Goal: Task Accomplishment & Management: Manage account settings

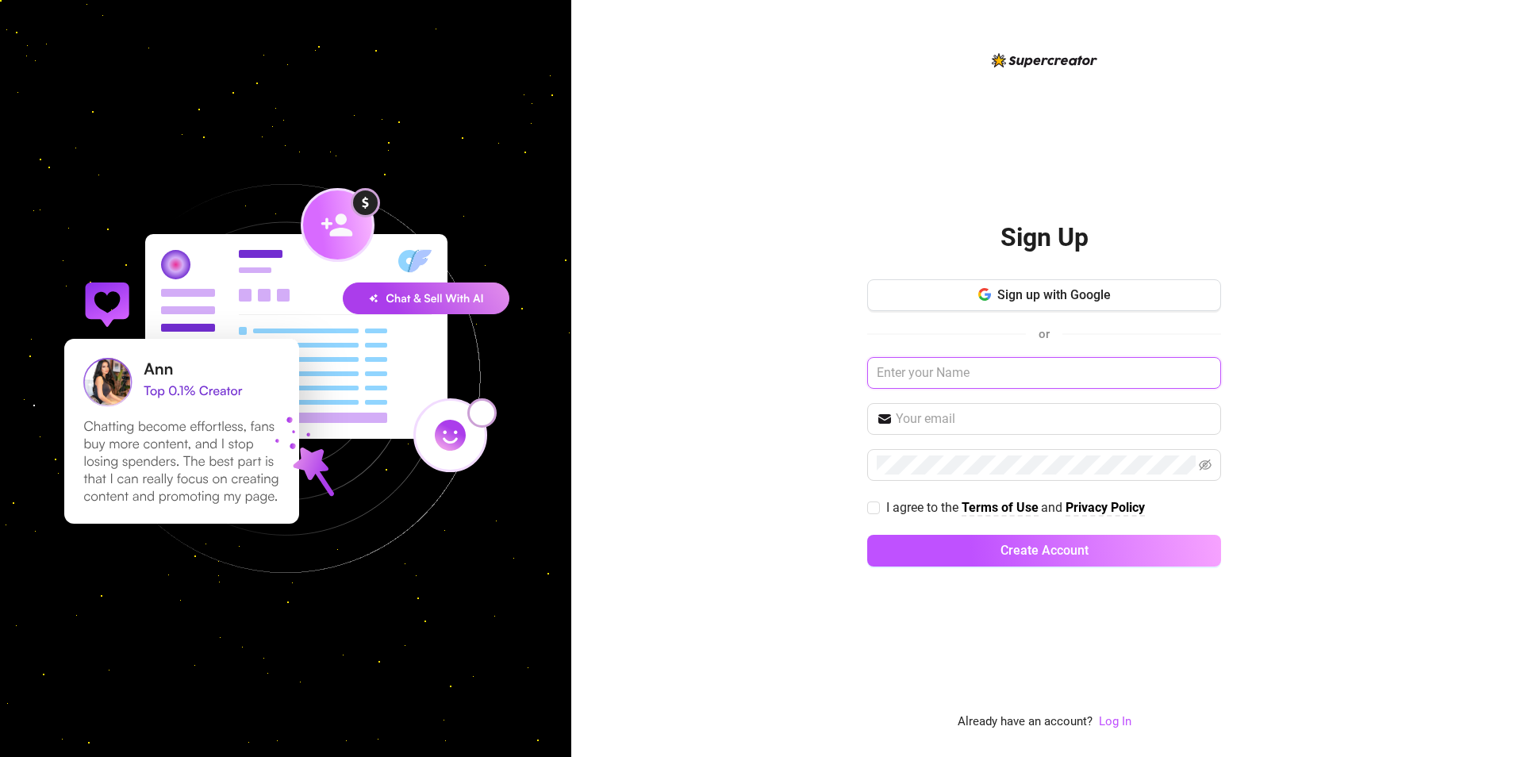
click at [1041, 368] on input "text" at bounding box center [1044, 373] width 354 height 32
type input "[EMAIL_ADDRESS][DOMAIN_NAME]"
click at [1208, 423] on input "text" at bounding box center [1054, 418] width 316 height 19
click at [1369, 535] on div "Sign Up Sign up with Google or patriciaandreacolis@gmail.com I agree to the Ter…" at bounding box center [1044, 378] width 946 height 757
click at [867, 535] on button "Create Account" at bounding box center [1044, 551] width 354 height 32
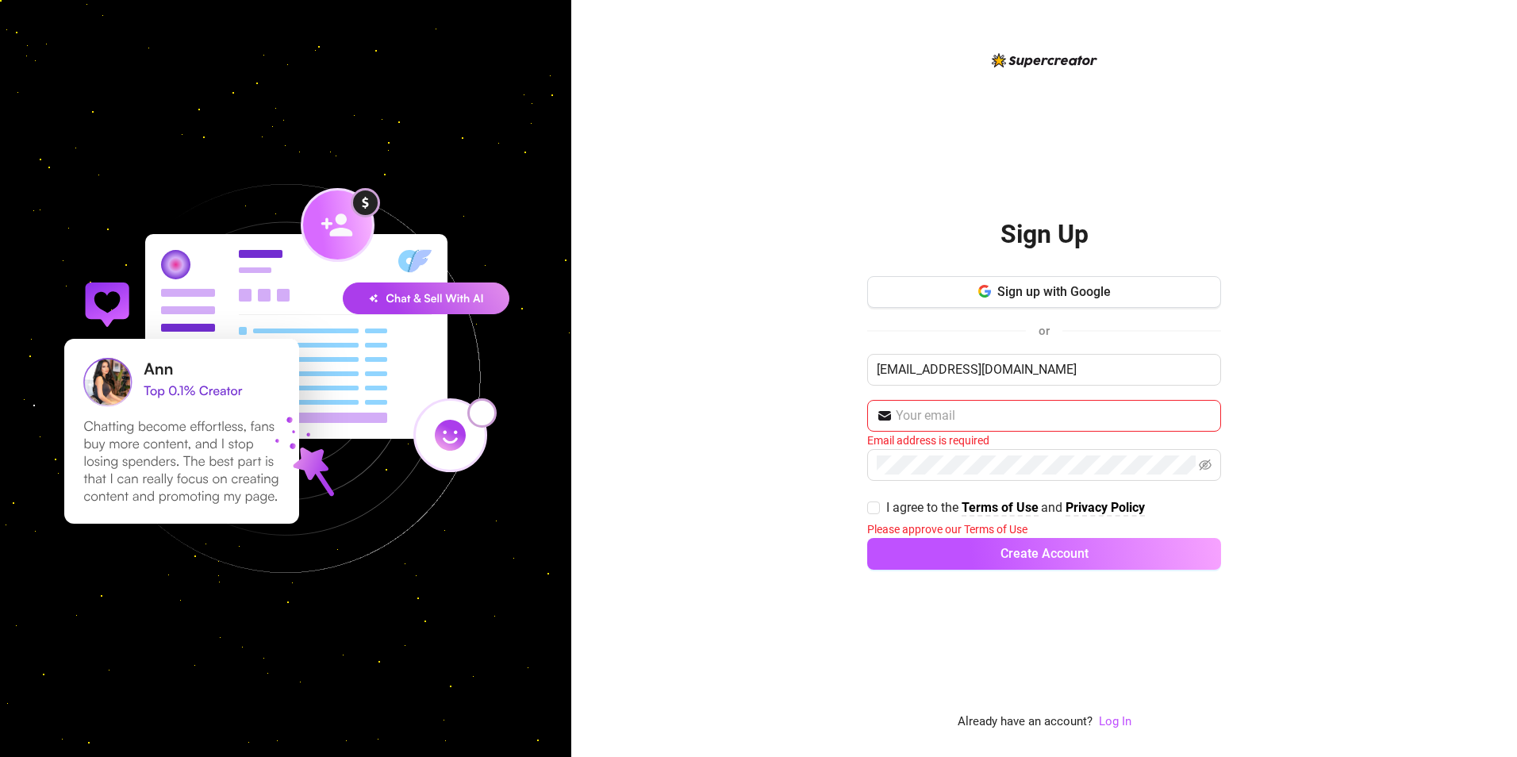
drag, startPoint x: 1371, startPoint y: 522, endPoint x: 1161, endPoint y: 341, distance: 277.3
click at [1372, 522] on div "Sign Up Sign up with Google or patriciaandreacolis@gmail.com Email address is r…" at bounding box center [1044, 378] width 946 height 757
drag, startPoint x: 1073, startPoint y: 368, endPoint x: 789, endPoint y: 303, distance: 291.3
click at [789, 303] on div "Sign Up Sign up with Google or patriciaandreacolis@gmail.com Email address is r…" at bounding box center [1044, 378] width 946 height 757
click at [1029, 420] on input "text" at bounding box center [1054, 415] width 316 height 19
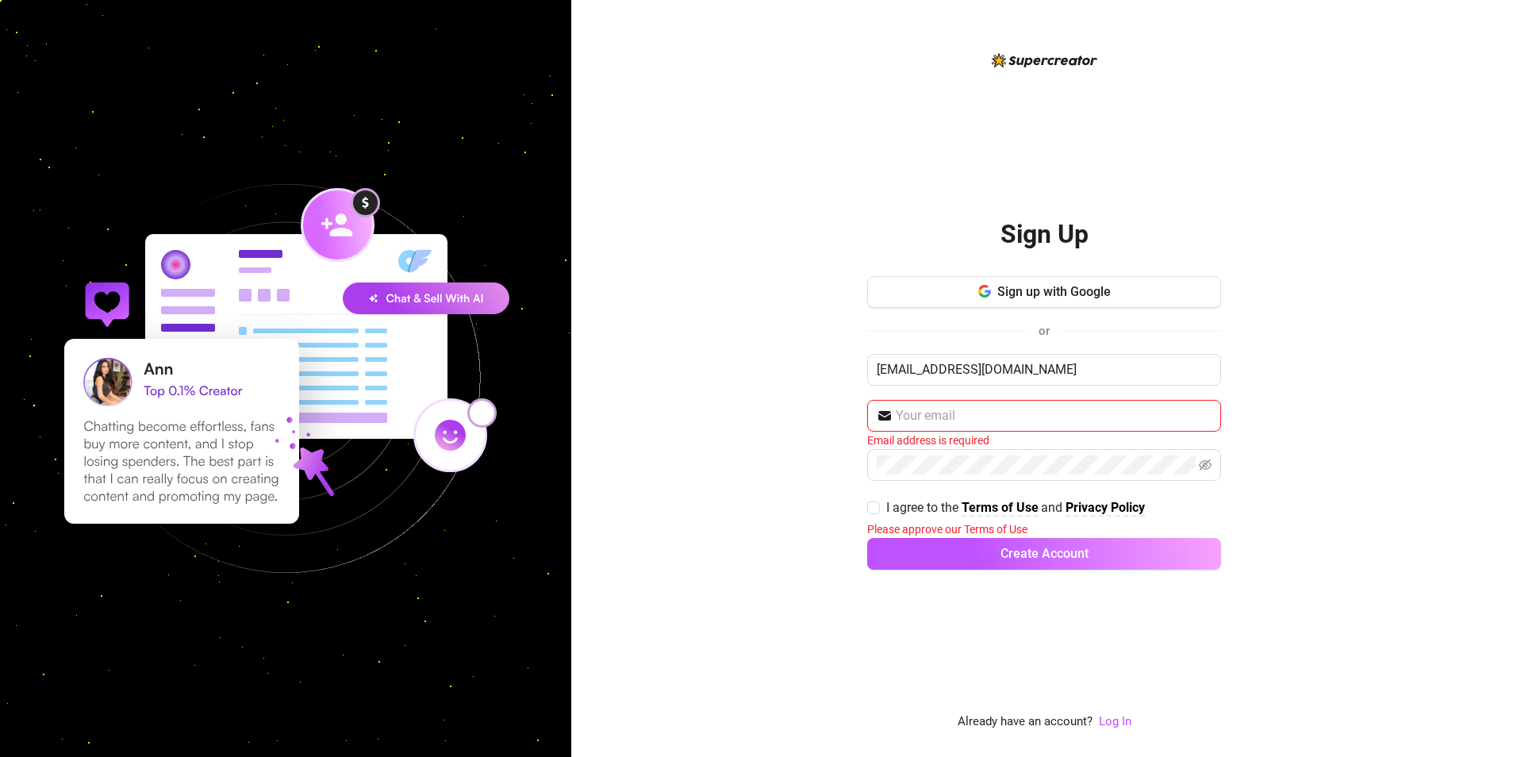
paste input "[EMAIL_ADDRESS][DOMAIN_NAME]"
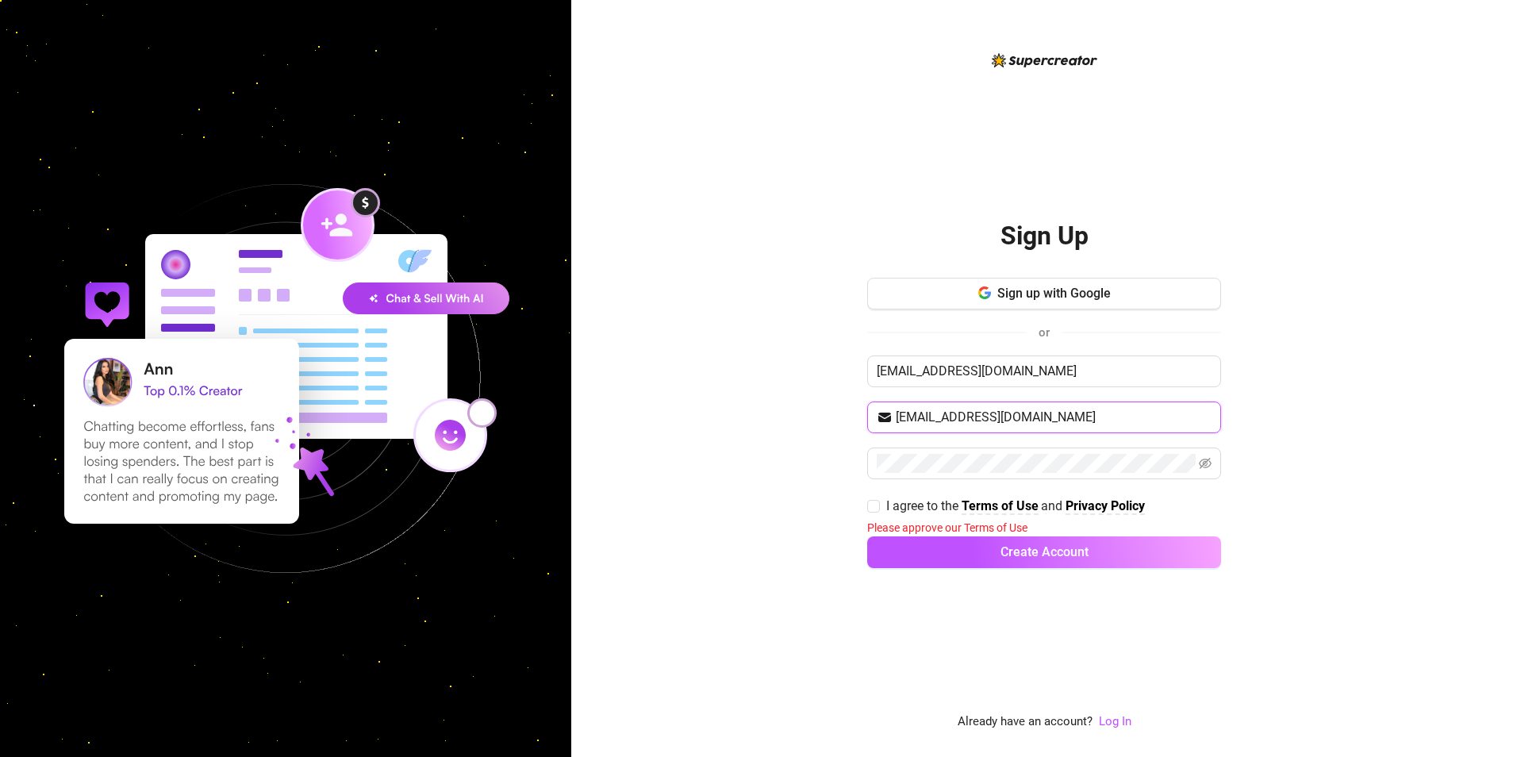
type input "[EMAIL_ADDRESS][DOMAIN_NAME]"
drag, startPoint x: 1378, startPoint y: 557, endPoint x: 1335, endPoint y: 545, distance: 44.5
click at [1378, 557] on div "Sign Up Sign up with Google or patriciaandreacolis@gmail.com patriciaandreacoli…" at bounding box center [1044, 378] width 946 height 757
click at [1204, 460] on icon "eye-invisible" at bounding box center [1205, 463] width 13 height 13
click at [1129, 550] on button "Create Account" at bounding box center [1044, 552] width 354 height 32
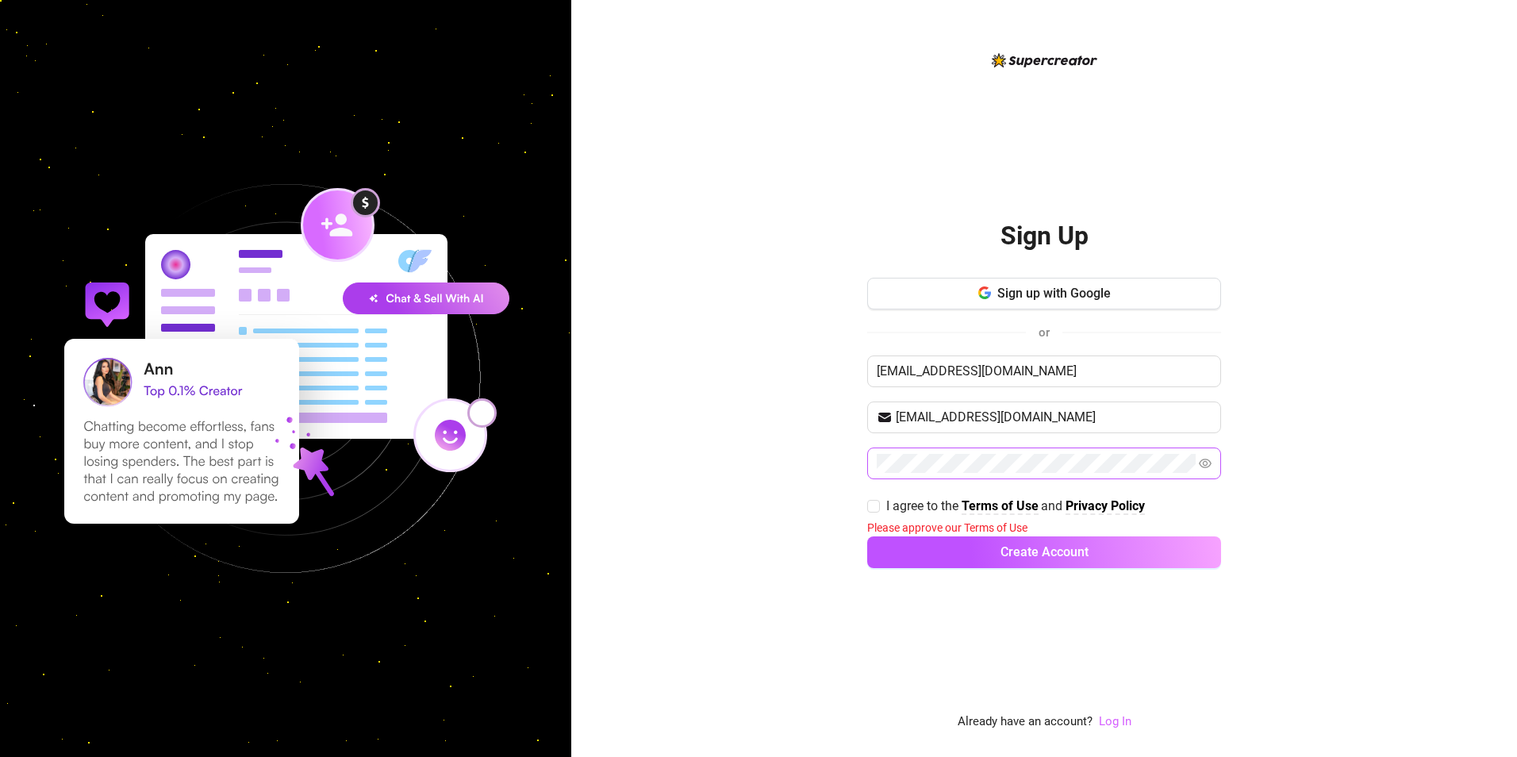
click at [1111, 722] on link "Log In" at bounding box center [1115, 721] width 33 height 14
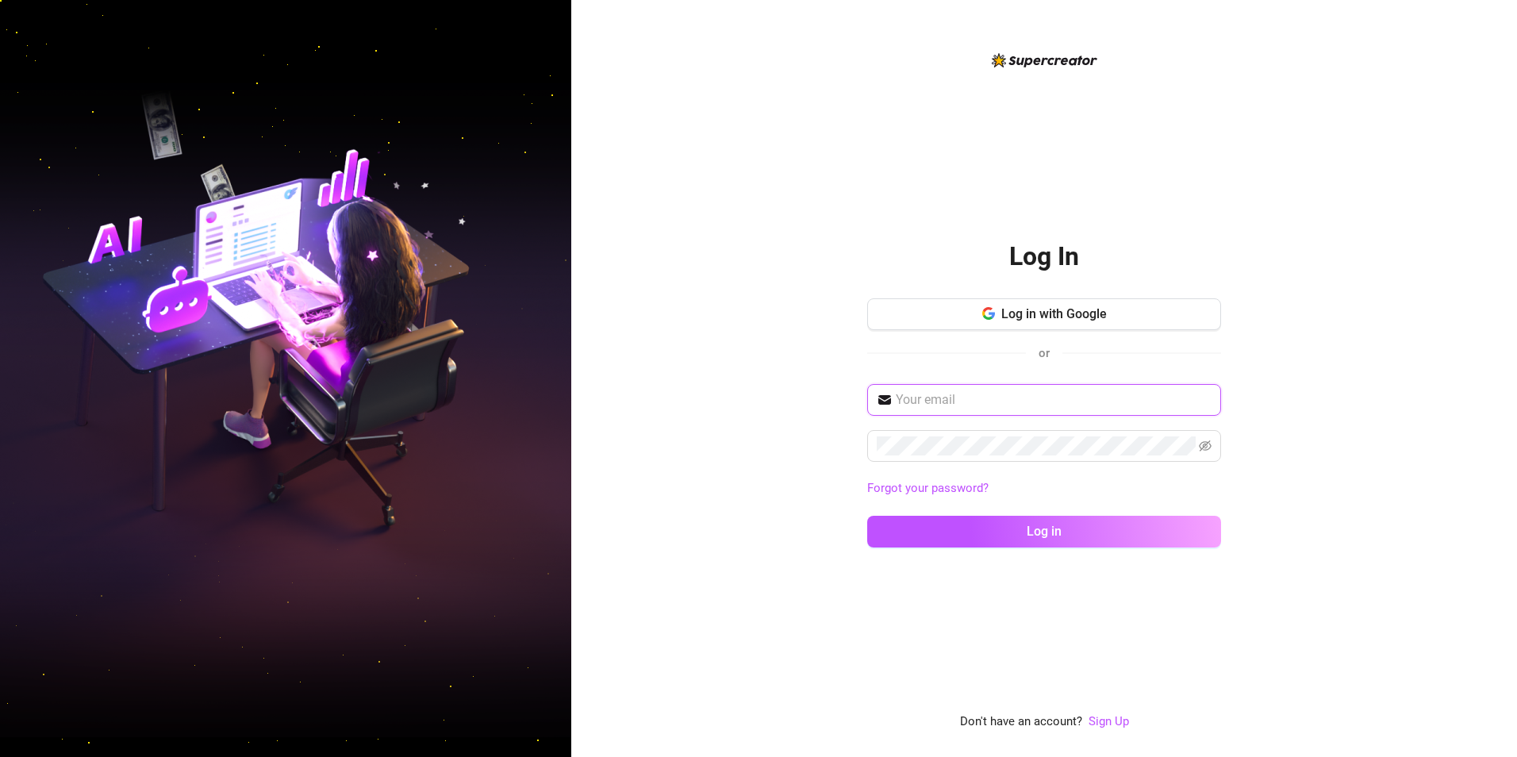
click at [996, 399] on input "text" at bounding box center [1054, 399] width 316 height 19
paste input "[EMAIL_ADDRESS][DOMAIN_NAME]"
click at [880, 459] on span at bounding box center [1044, 446] width 354 height 32
click at [867, 516] on button "Log in" at bounding box center [1044, 532] width 354 height 32
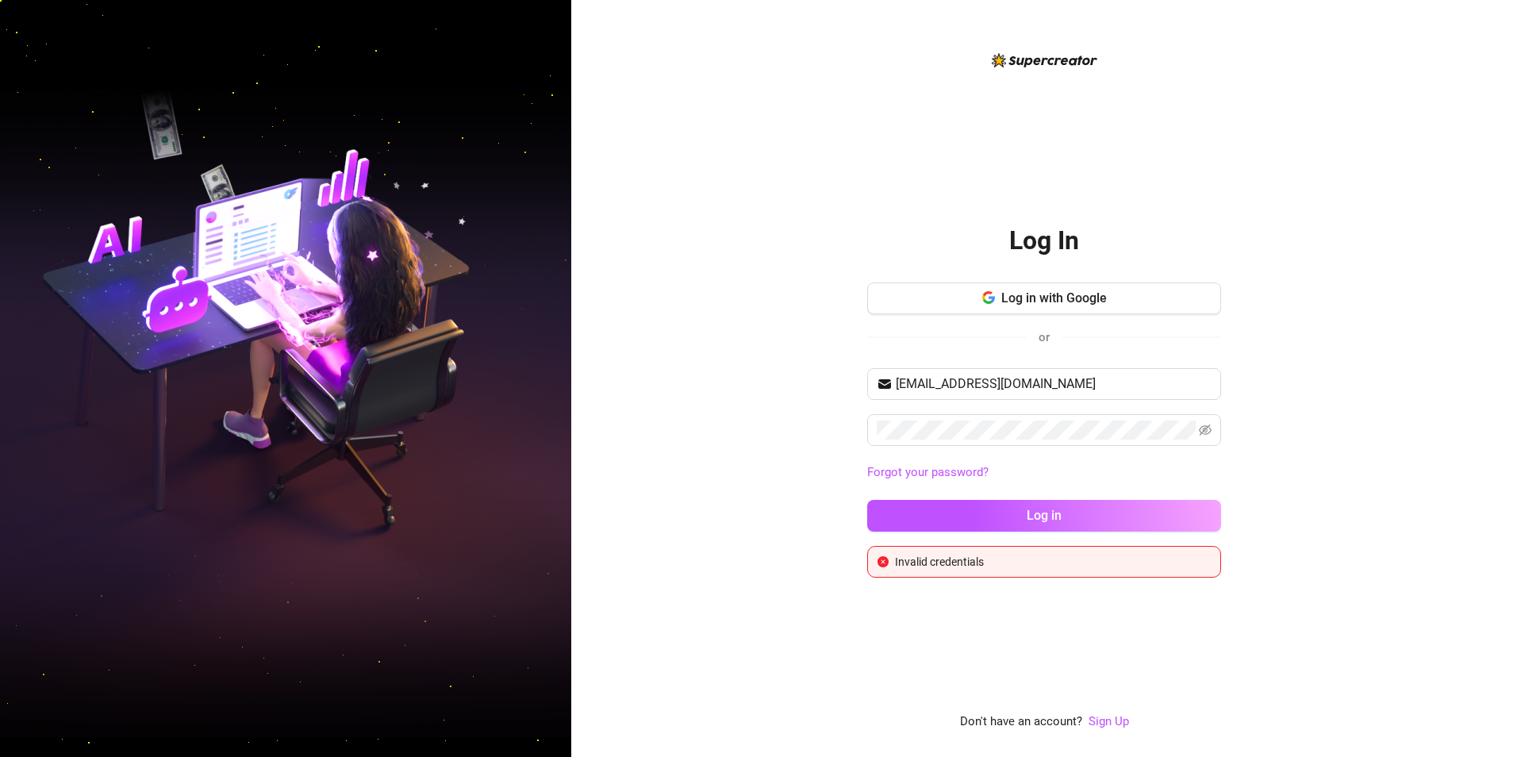
click at [816, 609] on div "Log In Log in with Google or [EMAIL_ADDRESS][DOMAIN_NAME] Forgot your password?…" at bounding box center [1044, 378] width 946 height 757
click at [1046, 394] on span "[EMAIL_ADDRESS][DOMAIN_NAME]" at bounding box center [1044, 384] width 354 height 32
click at [979, 385] on input "[EMAIL_ADDRESS][DOMAIN_NAME]" at bounding box center [1054, 383] width 316 height 19
click at [963, 387] on input "patriciacolis@gmail.com" at bounding box center [1054, 383] width 316 height 19
click at [1203, 426] on icon "eye-invisible" at bounding box center [1205, 429] width 13 height 11
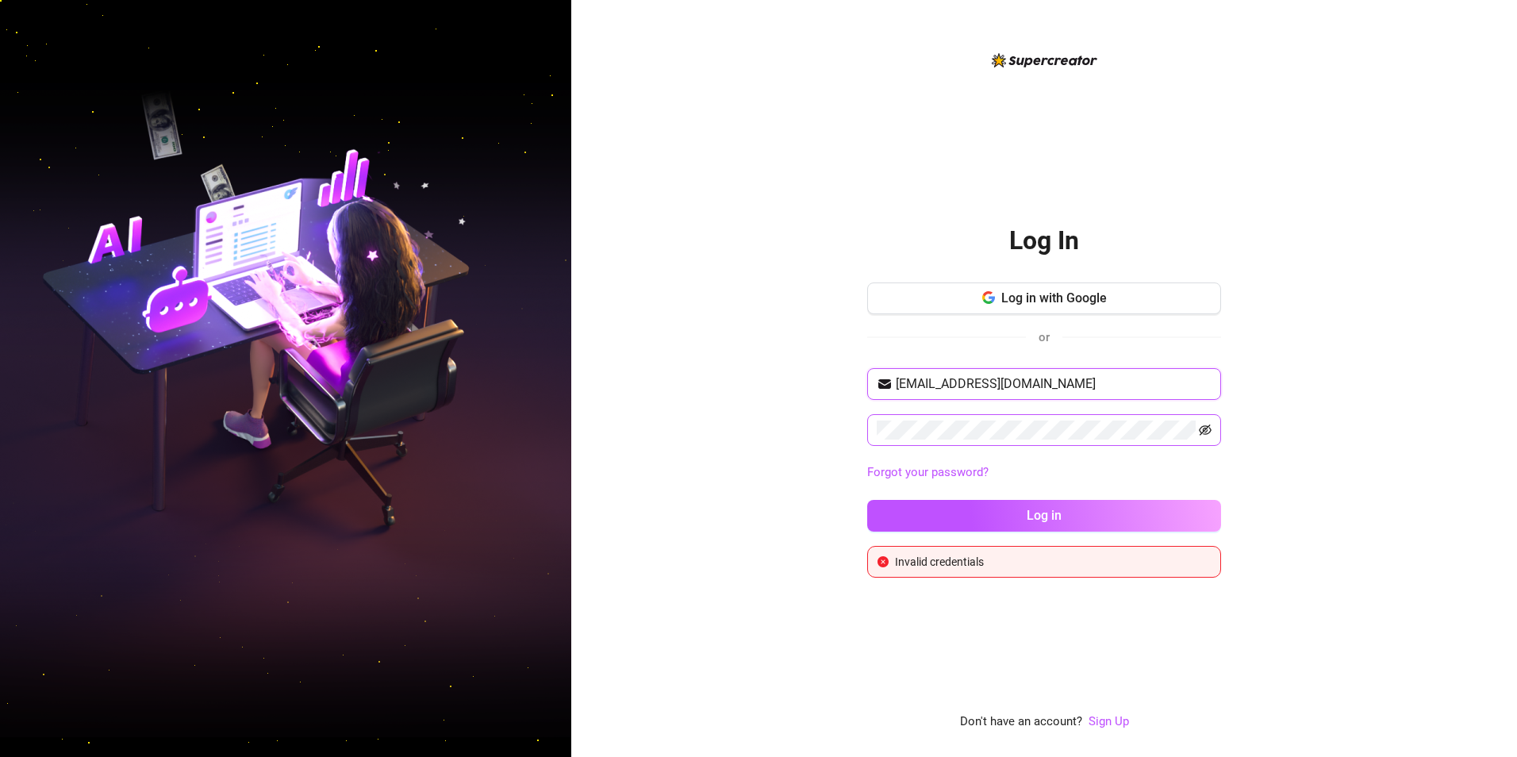
type input "patriciacolis5@gmail.com"
click at [1042, 518] on span "Log in" at bounding box center [1044, 515] width 35 height 15
click at [867, 500] on button "Log in" at bounding box center [1044, 516] width 354 height 32
click at [1058, 368] on span "patriciacolis5@gmail.com" at bounding box center [1044, 384] width 354 height 32
drag, startPoint x: 1056, startPoint y: 376, endPoint x: 823, endPoint y: 344, distance: 234.6
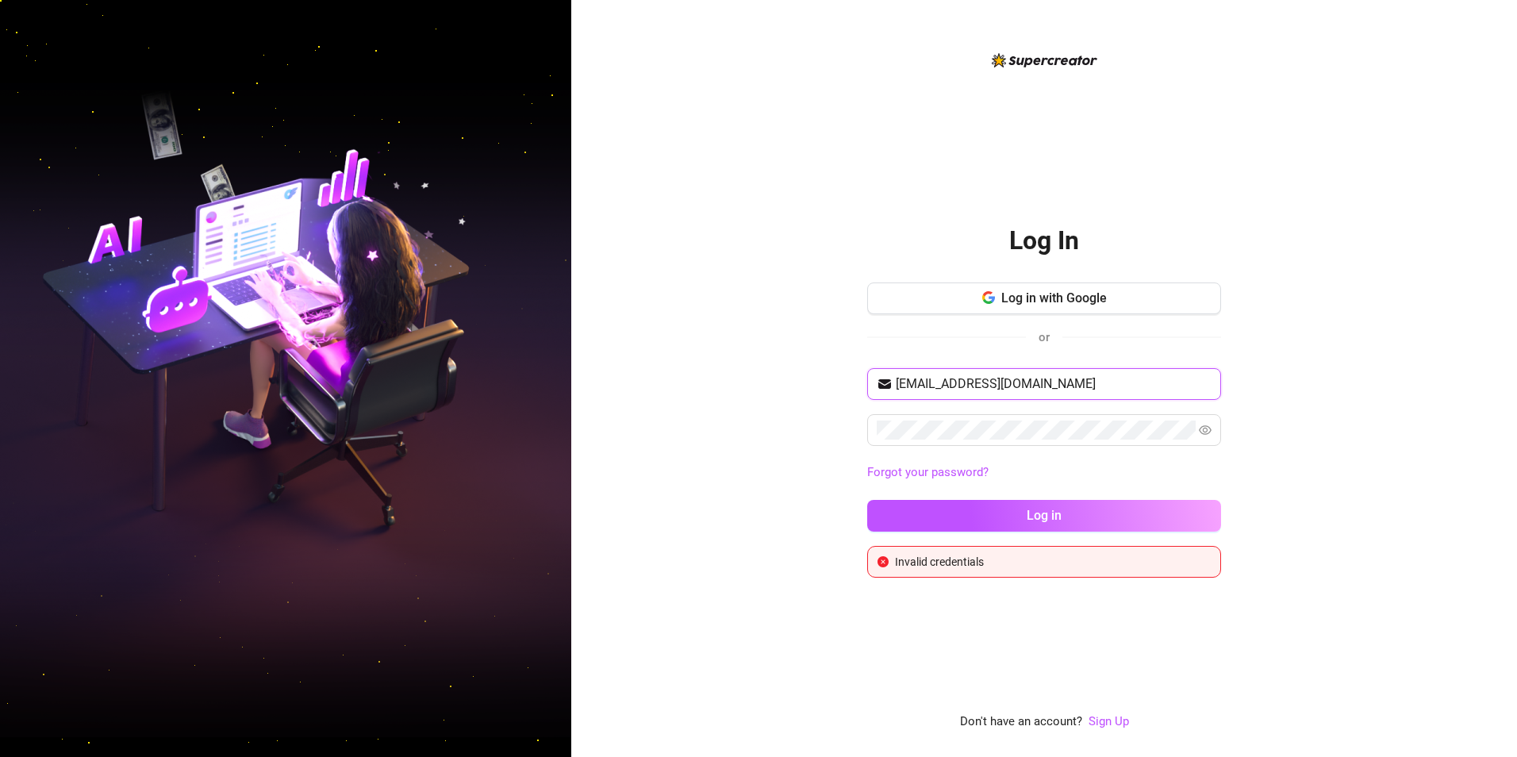
click at [823, 344] on div "Log In Log in with Google or patriciacolis5@gmail.com Forgot your password? Log…" at bounding box center [1044, 378] width 946 height 757
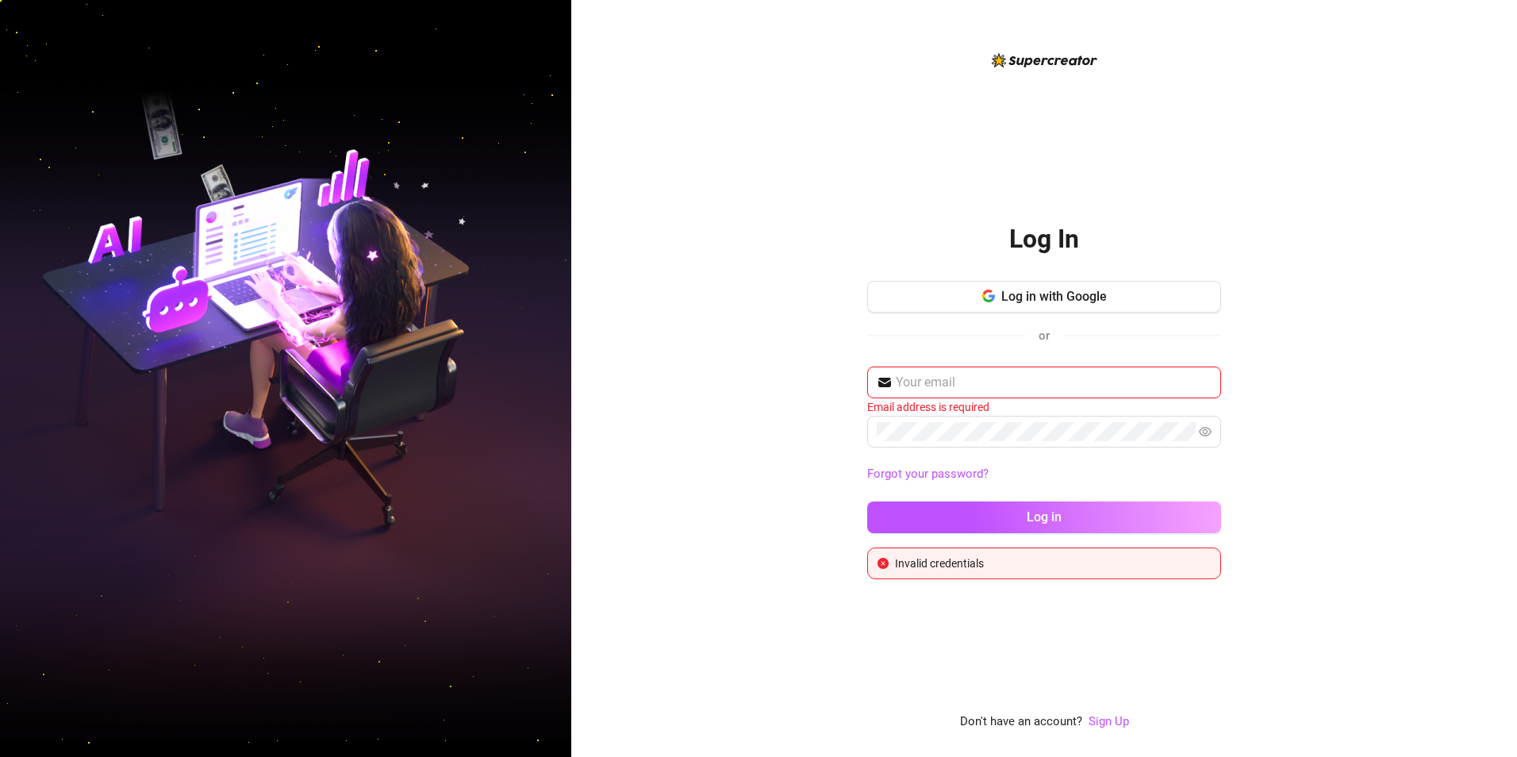
type input "V"
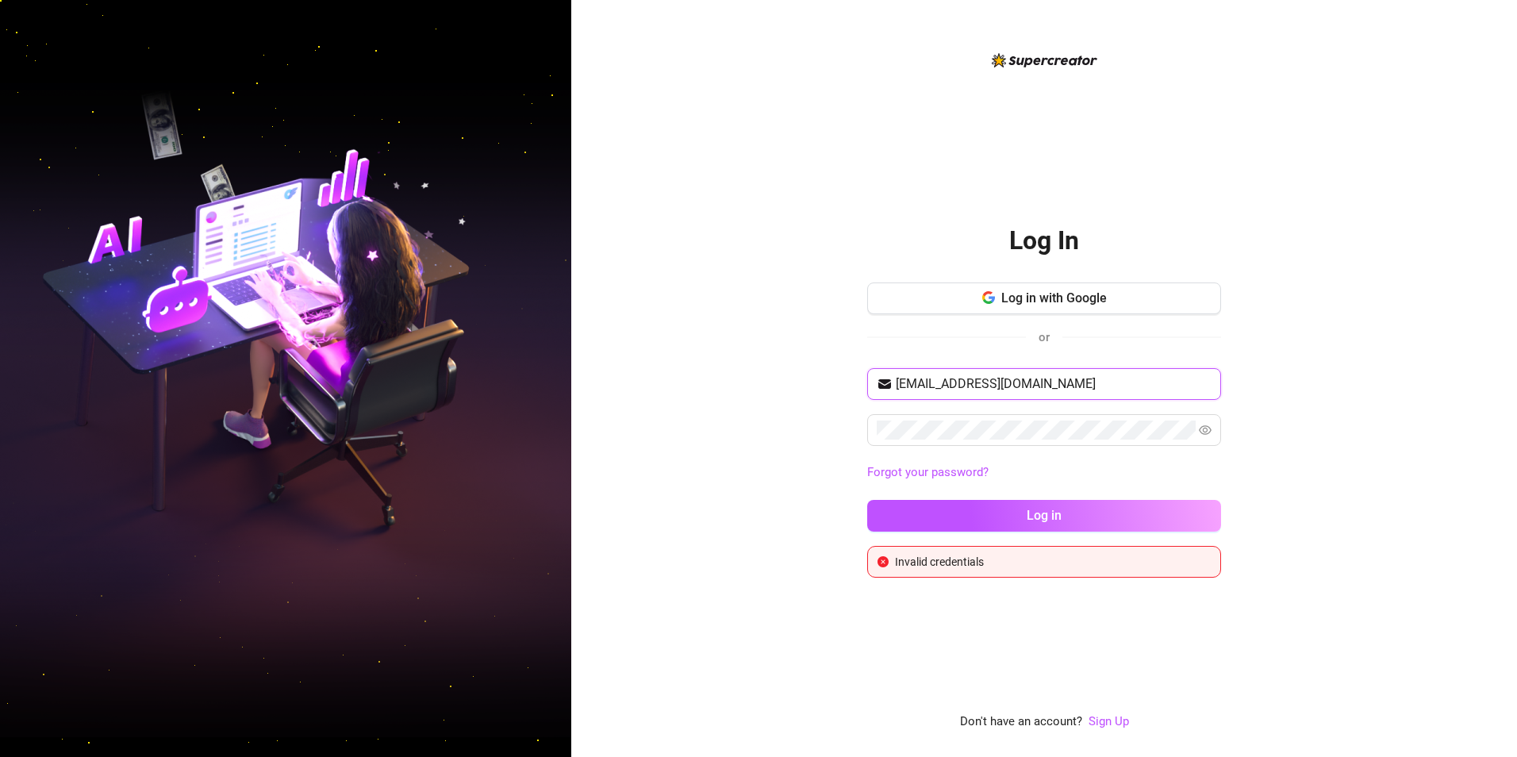
type input "[EMAIL_ADDRESS][DOMAIN_NAME]"
click at [1383, 517] on div "Log In Log in with Google or [EMAIL_ADDRESS][DOMAIN_NAME] Forgot your password?…" at bounding box center [1044, 378] width 946 height 757
click at [1209, 432] on icon "eye" at bounding box center [1205, 430] width 13 height 10
click at [1209, 432] on icon "eye-invisible" at bounding box center [1205, 429] width 13 height 11
click at [1064, 510] on button "Log in" at bounding box center [1044, 516] width 354 height 32
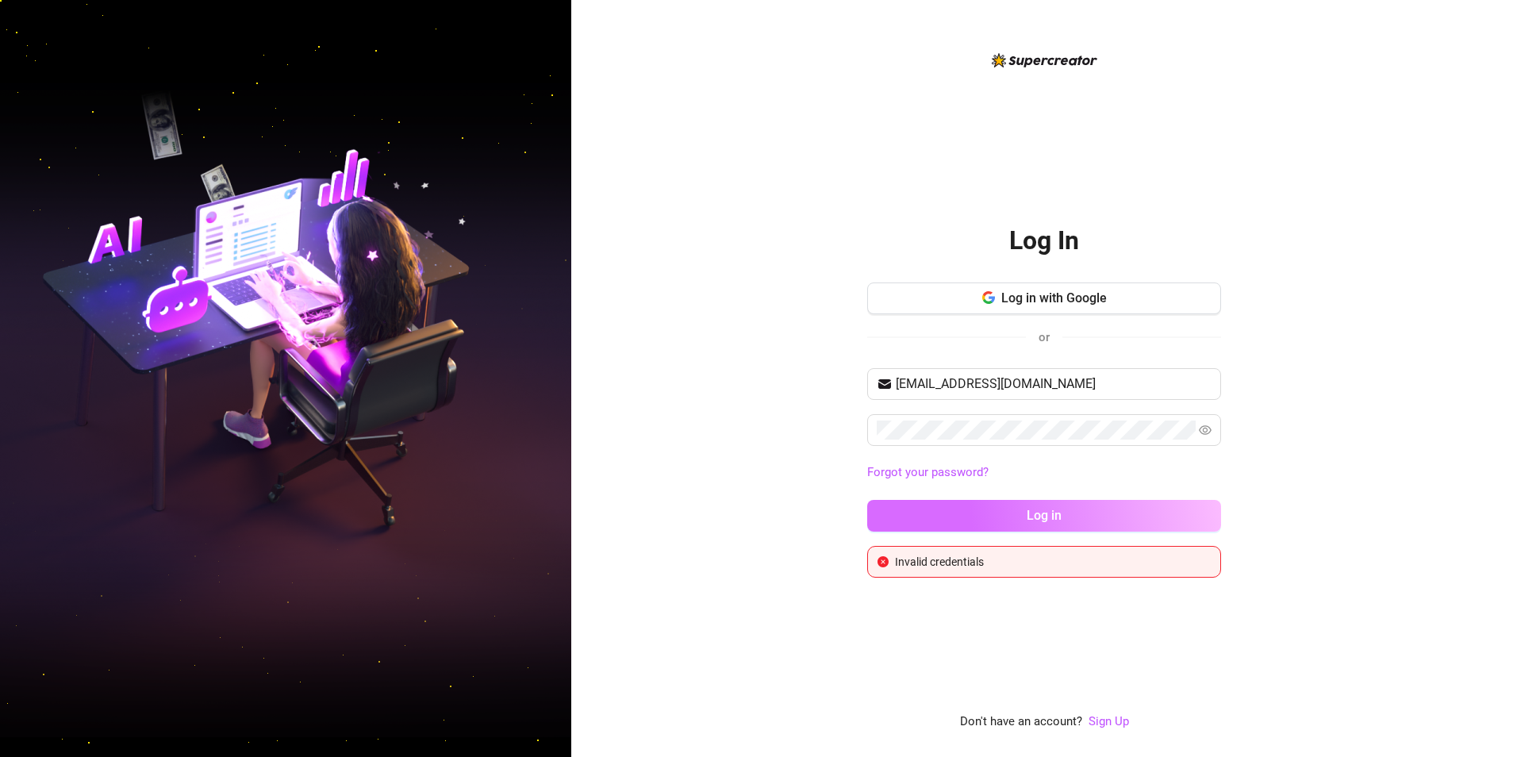
click at [1118, 517] on button "Log in" at bounding box center [1044, 516] width 354 height 32
click at [978, 393] on input "[EMAIL_ADDRESS][DOMAIN_NAME]" at bounding box center [1054, 383] width 316 height 19
click at [1109, 386] on input "[EMAIL_ADDRESS][DOMAIN_NAME]" at bounding box center [1054, 383] width 316 height 19
click at [1322, 553] on div "Log In Log in with Google or [EMAIL_ADDRESS][DOMAIN_NAME] Forgot your password?…" at bounding box center [1044, 378] width 946 height 757
click at [867, 500] on button "Log in" at bounding box center [1044, 516] width 354 height 32
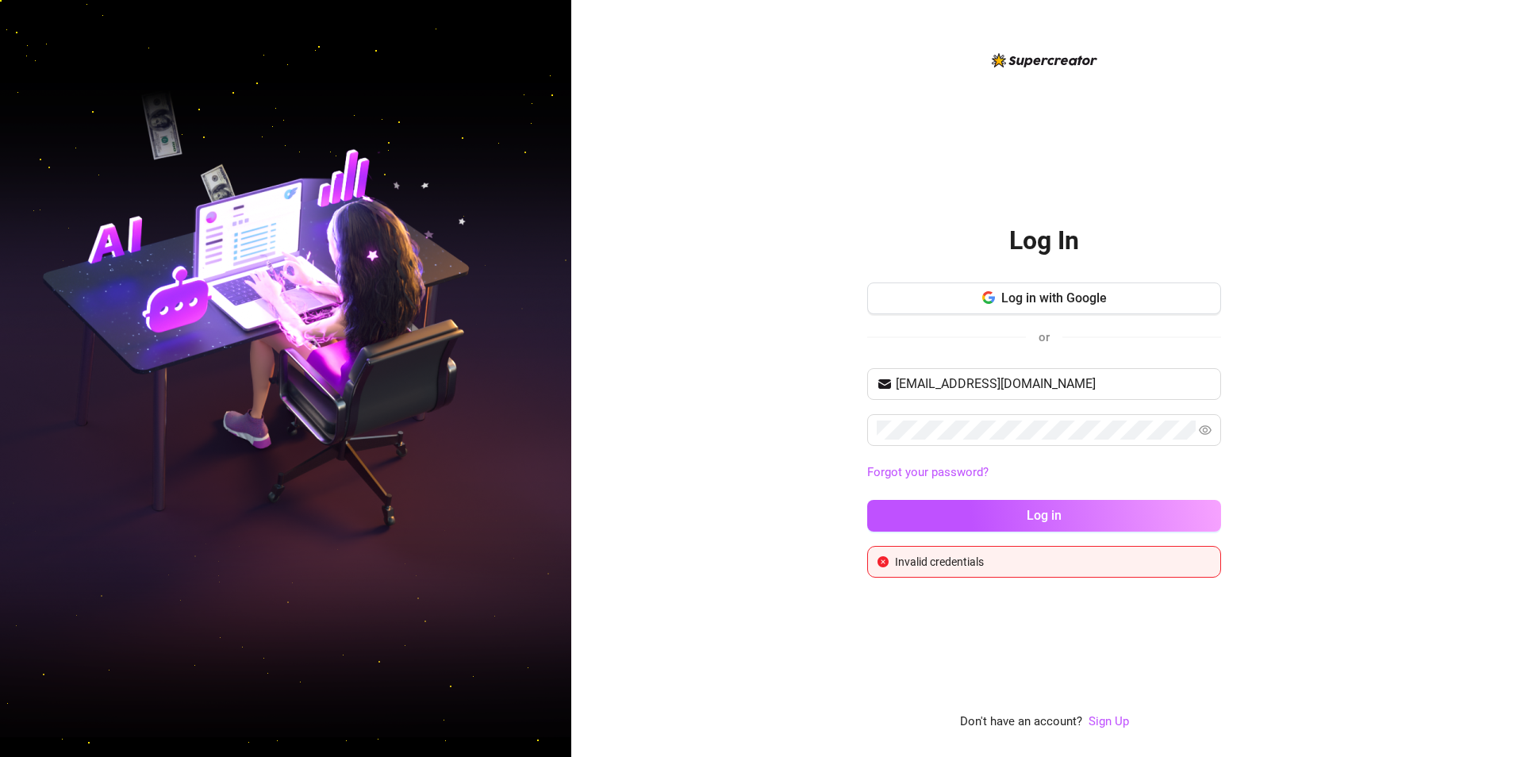
drag, startPoint x: 1468, startPoint y: 729, endPoint x: 1454, endPoint y: 714, distance: 20.8
click at [1463, 723] on div "Log In Log in with Google or [EMAIL_ADDRESS][DOMAIN_NAME] Forgot your password?…" at bounding box center [1044, 378] width 946 height 757
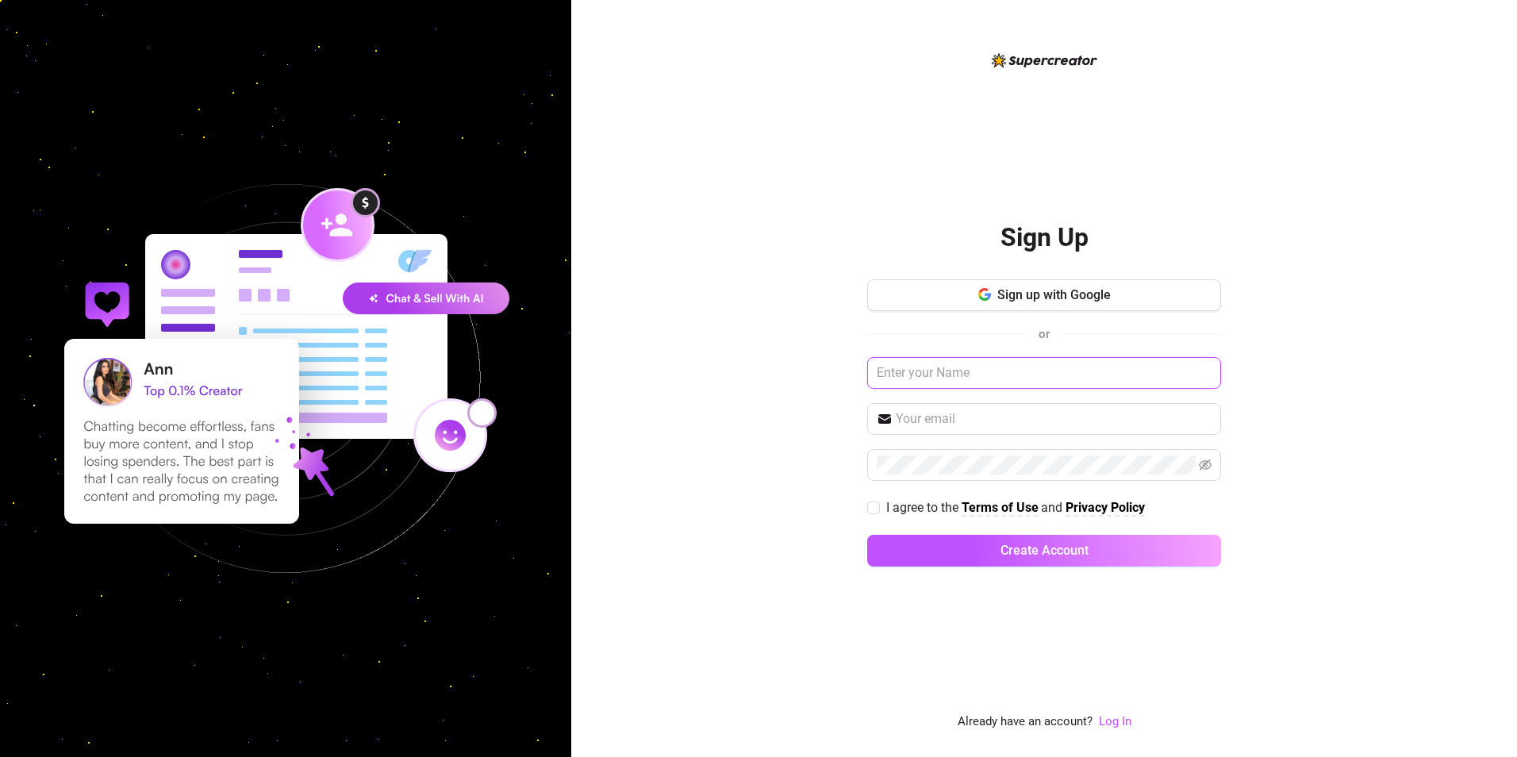
click at [1061, 370] on input "text" at bounding box center [1044, 373] width 354 height 32
type input "p"
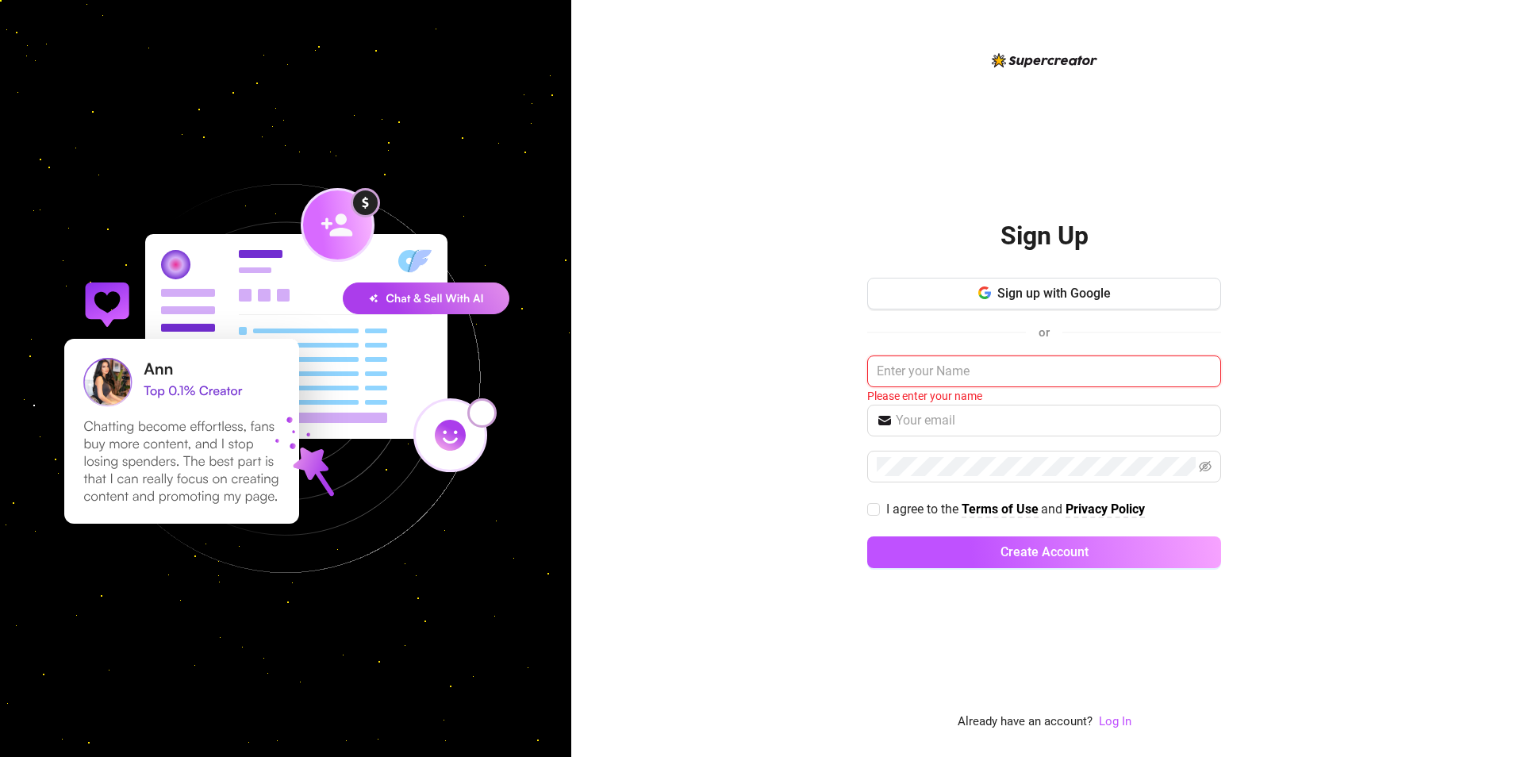
type input "p"
click at [1122, 725] on link "Log In" at bounding box center [1115, 721] width 33 height 14
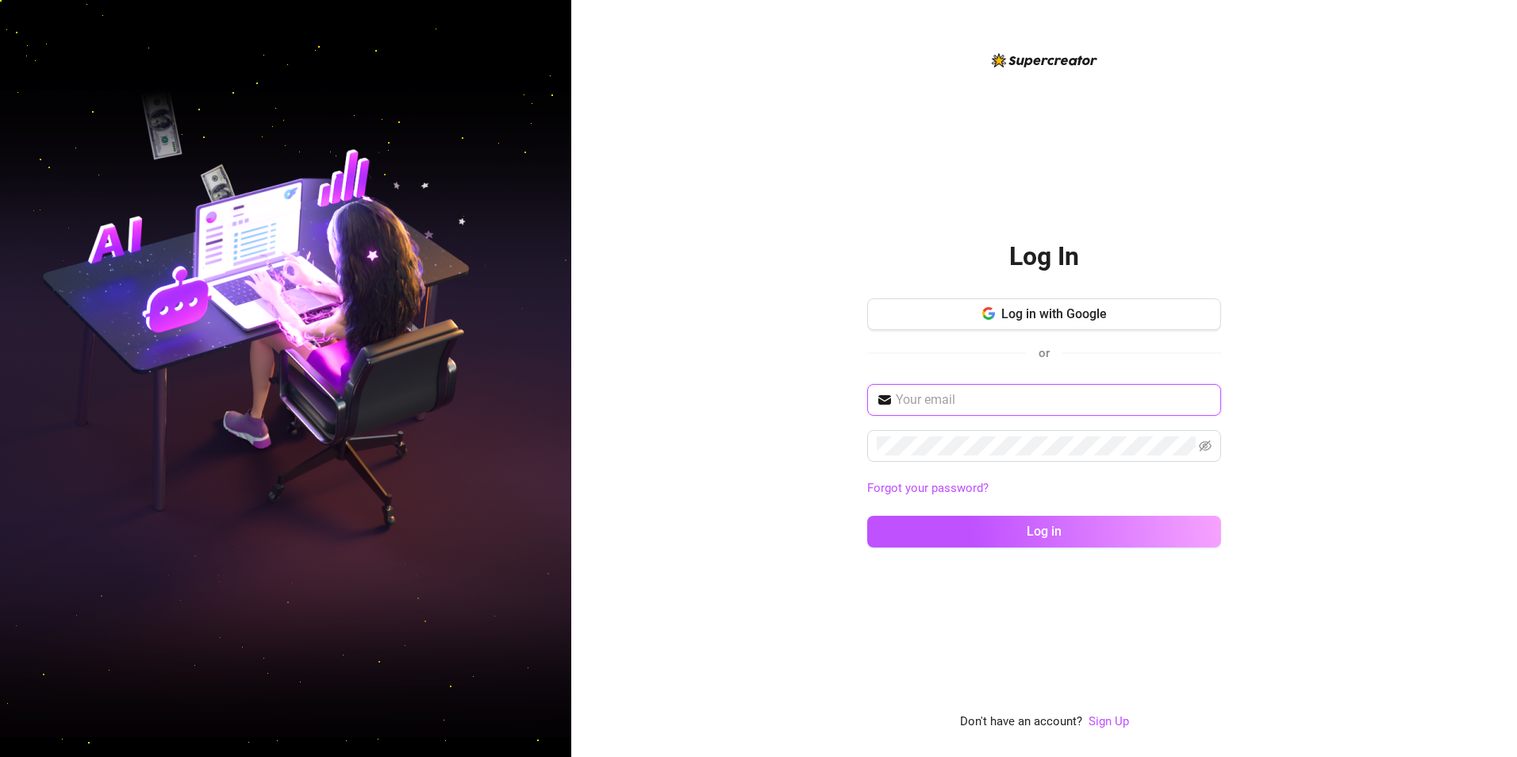
click at [915, 402] on input "text" at bounding box center [1054, 399] width 316 height 19
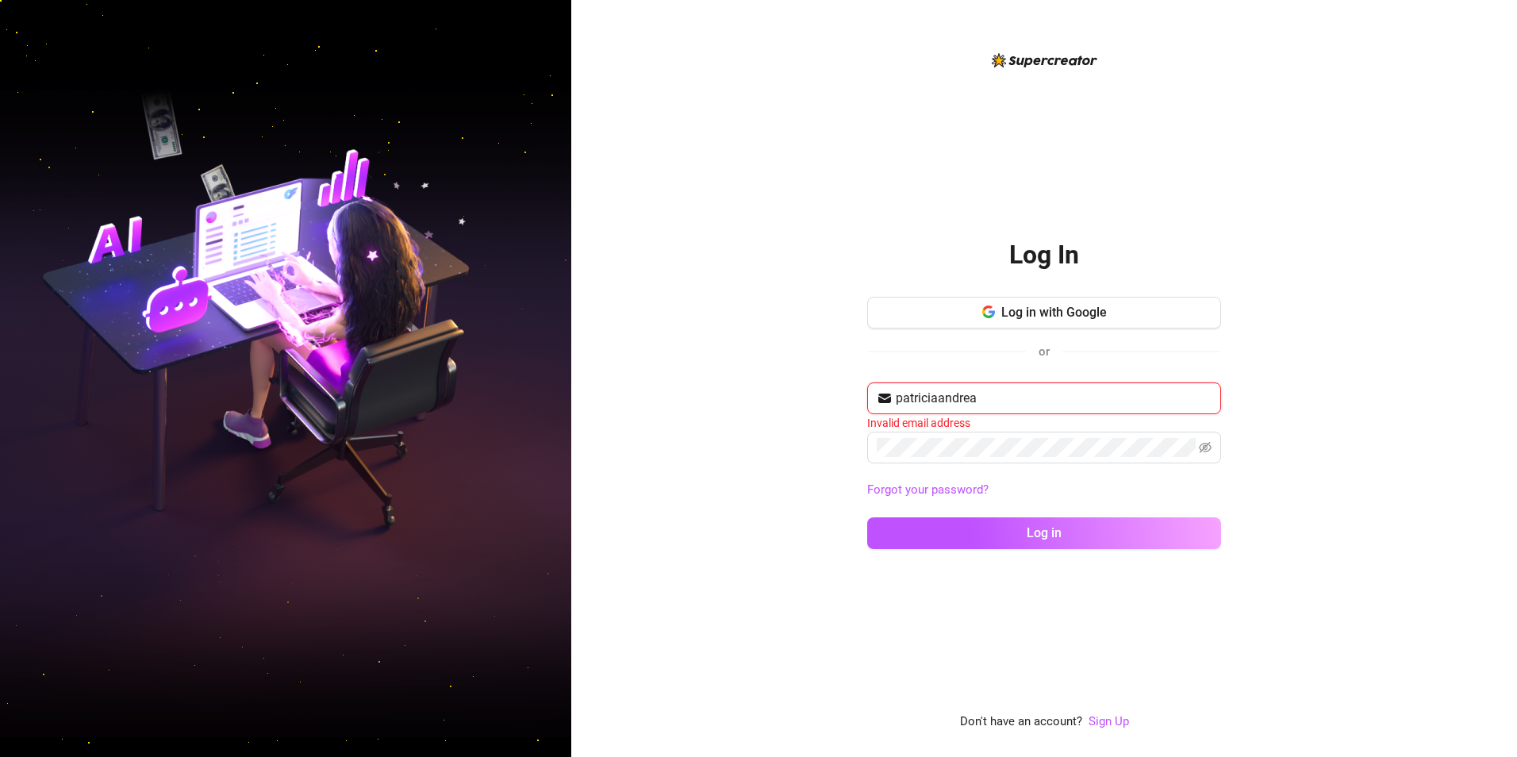
click at [867, 517] on button "Log in" at bounding box center [1044, 533] width 354 height 32
click at [1326, 605] on div "Log In Log in with Google or patriciaandrea Invalid email address Forgot your p…" at bounding box center [1044, 378] width 946 height 757
click at [1199, 444] on icon "eye-invisible" at bounding box center [1205, 447] width 13 height 13
drag, startPoint x: 1143, startPoint y: 547, endPoint x: 1144, endPoint y: 535, distance: 11.9
click at [1143, 546] on div "[PERSON_NAME] email address Forgot your password? Log in" at bounding box center [1044, 472] width 354 height 181
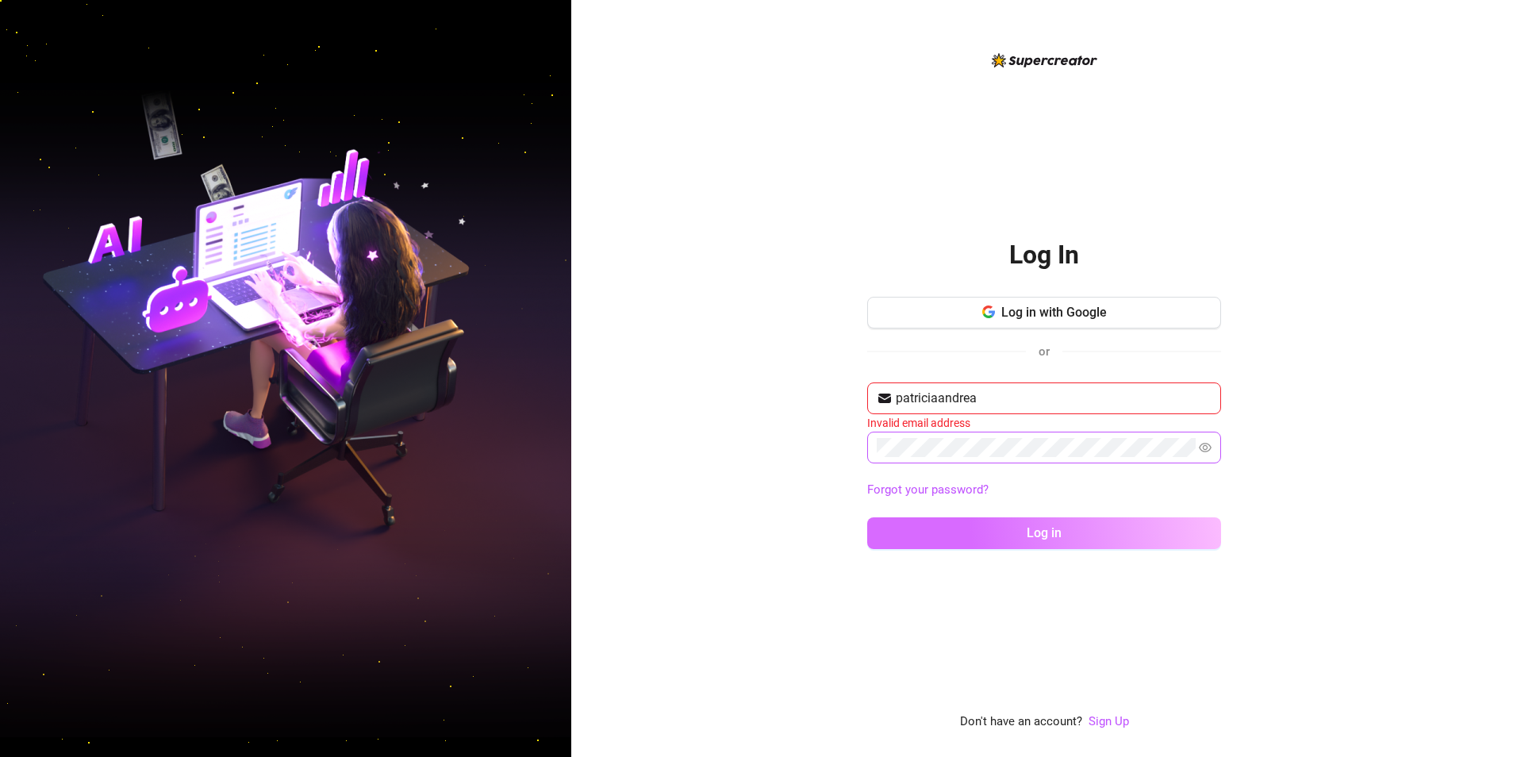
click at [1145, 531] on button "Log in" at bounding box center [1044, 533] width 354 height 32
click at [1101, 534] on button "Log in" at bounding box center [1044, 533] width 354 height 32
click at [1036, 408] on span "patriciaandrea" at bounding box center [1044, 398] width 354 height 32
type input "[EMAIL_ADDRESS][DOMAIN_NAME]"
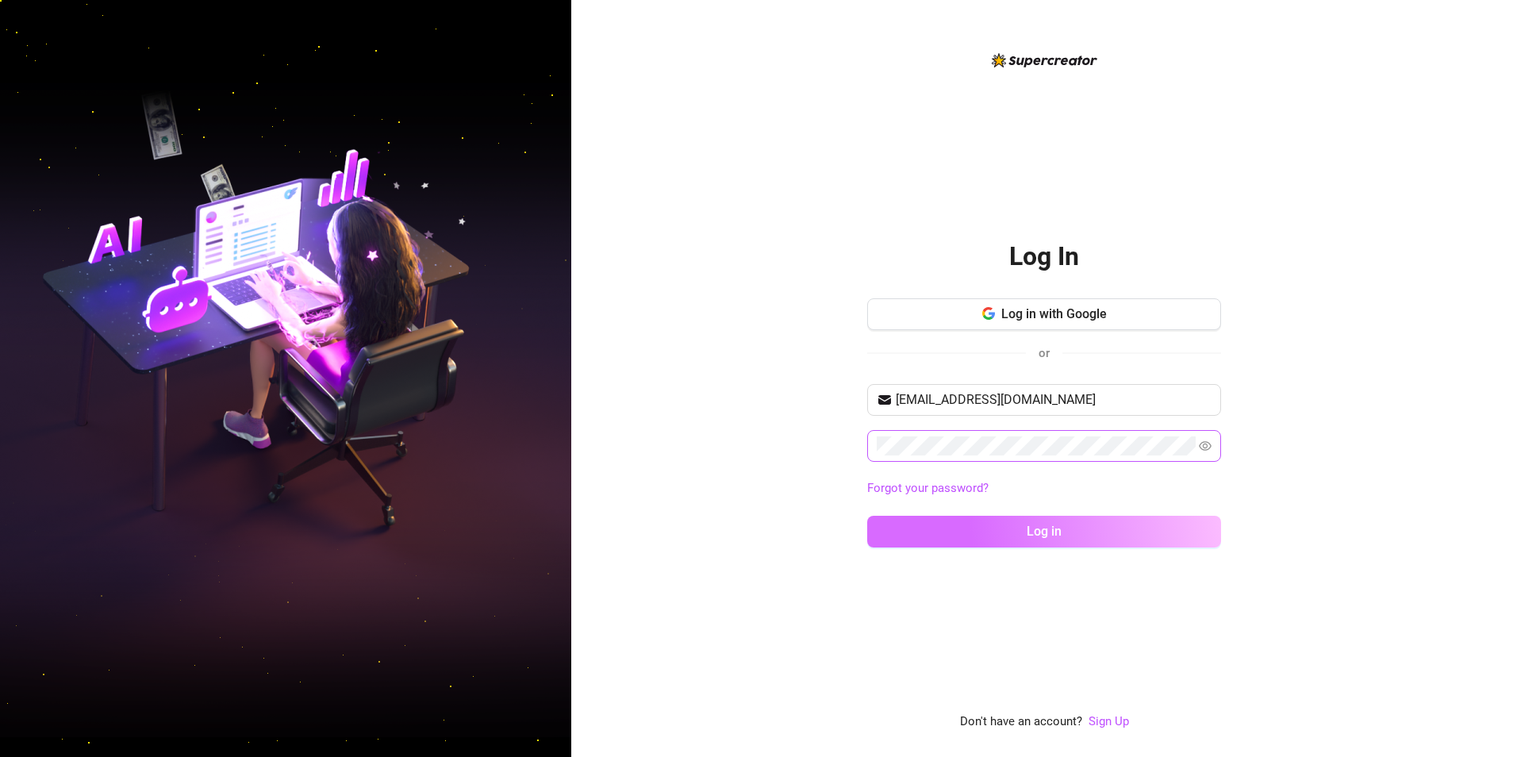
click at [1135, 527] on button "Log in" at bounding box center [1044, 532] width 354 height 32
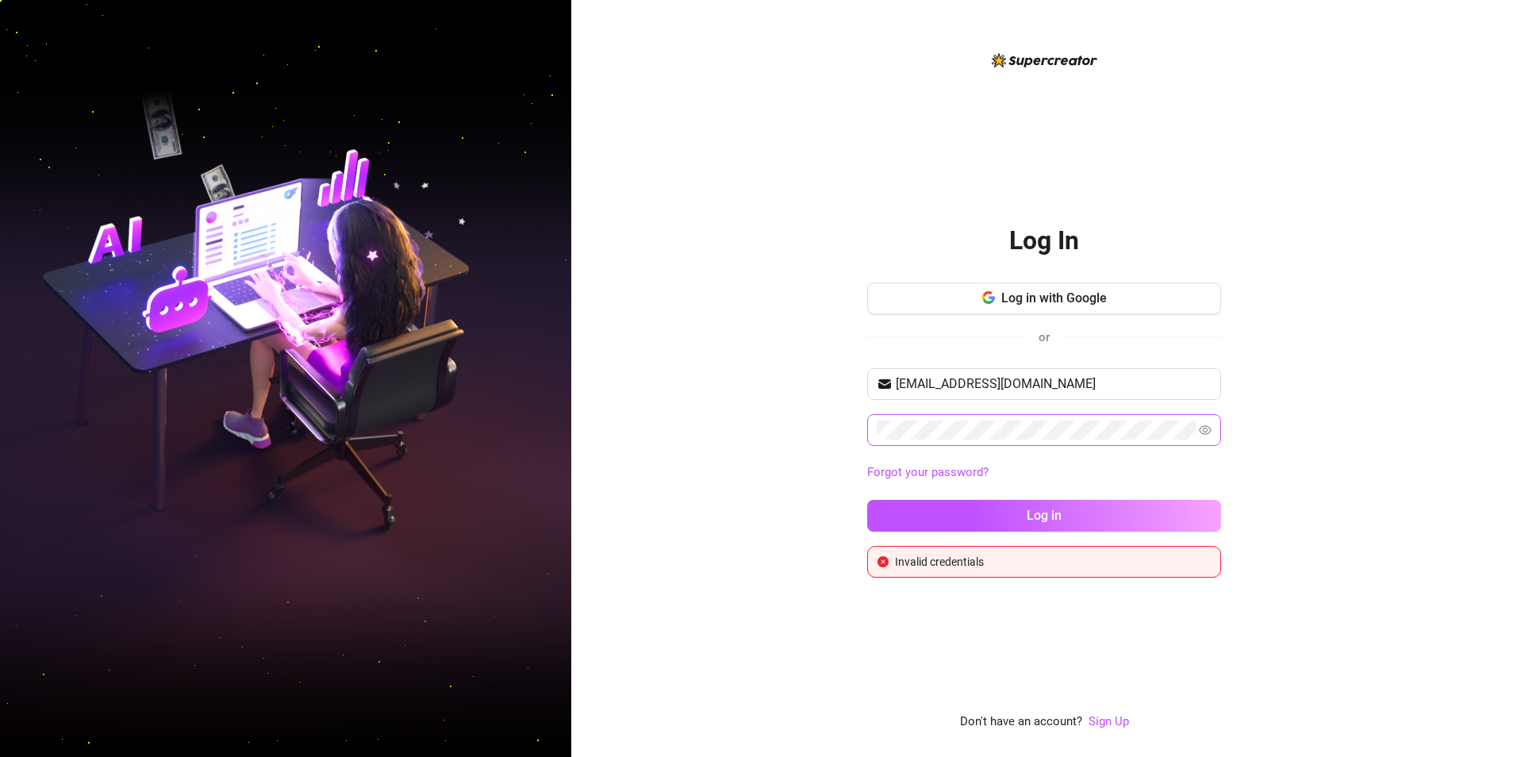
click at [1099, 440] on span at bounding box center [1044, 430] width 354 height 32
click at [867, 500] on button "Log in" at bounding box center [1044, 516] width 354 height 32
click at [1385, 490] on div "Log In Log in with Google or [EMAIL_ADDRESS][DOMAIN_NAME] Forgot your password?…" at bounding box center [1044, 378] width 946 height 757
click at [1116, 384] on input "[EMAIL_ADDRESS][DOMAIN_NAME]" at bounding box center [1054, 383] width 316 height 19
